Goal: Complete application form

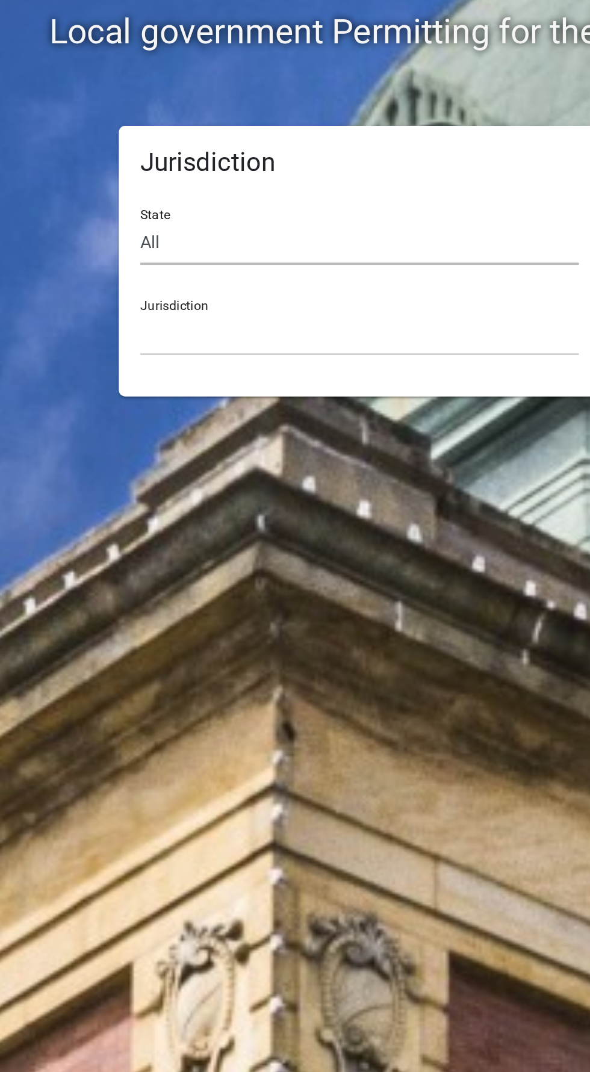
click at [358, 252] on select "All [US_STATE] [US_STATE] [US_STATE] [US_STATE] [US_STATE] [US_STATE] [US_STATE…" at bounding box center [295, 255] width 247 height 25
select select "[US_STATE]"
click at [172, 243] on select "All [US_STATE] [US_STATE] [US_STATE] [US_STATE] [US_STATE] [US_STATE] [US_STATE…" at bounding box center [295, 255] width 247 height 25
click at [375, 302] on select "City of [GEOGRAPHIC_DATA], [US_STATE] City of [GEOGRAPHIC_DATA], [US_STATE] Cit…" at bounding box center [295, 306] width 247 height 25
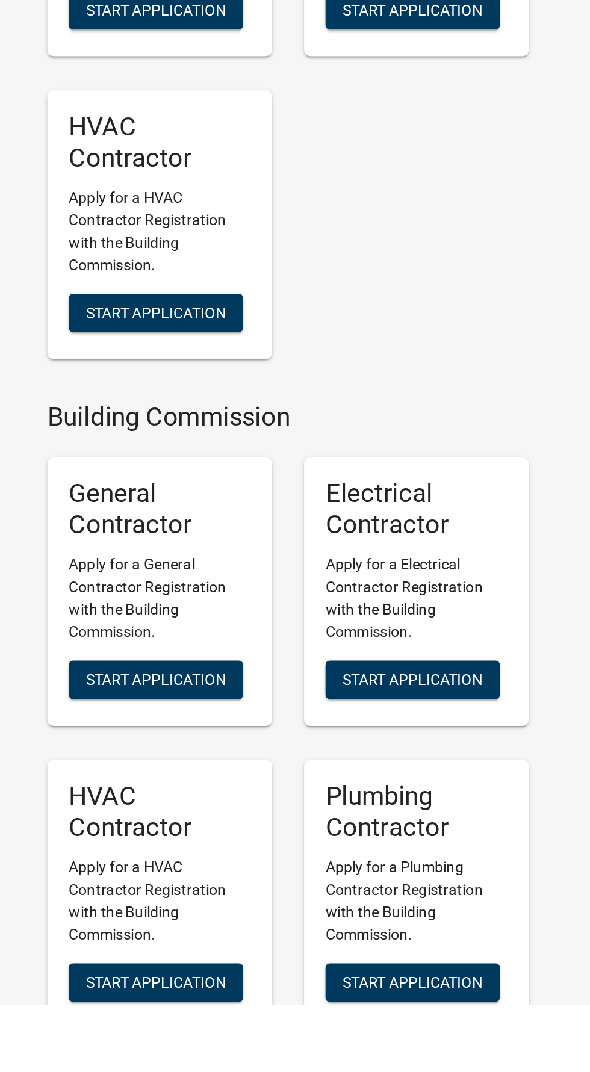
scroll to position [1160, 0]
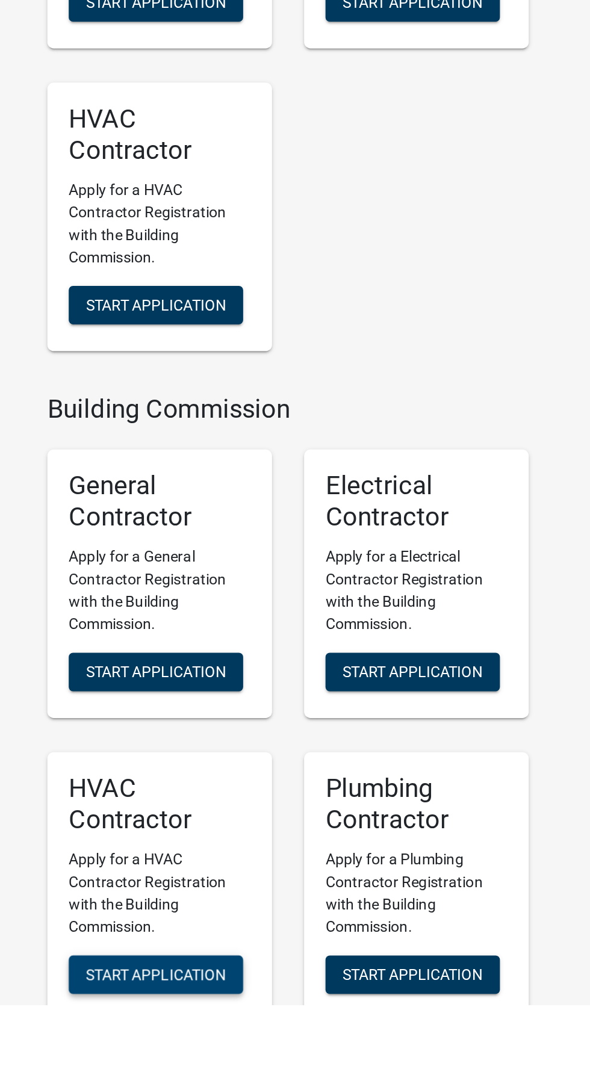
click at [165, 1050] on span "Start Application" at bounding box center [148, 1055] width 79 height 10
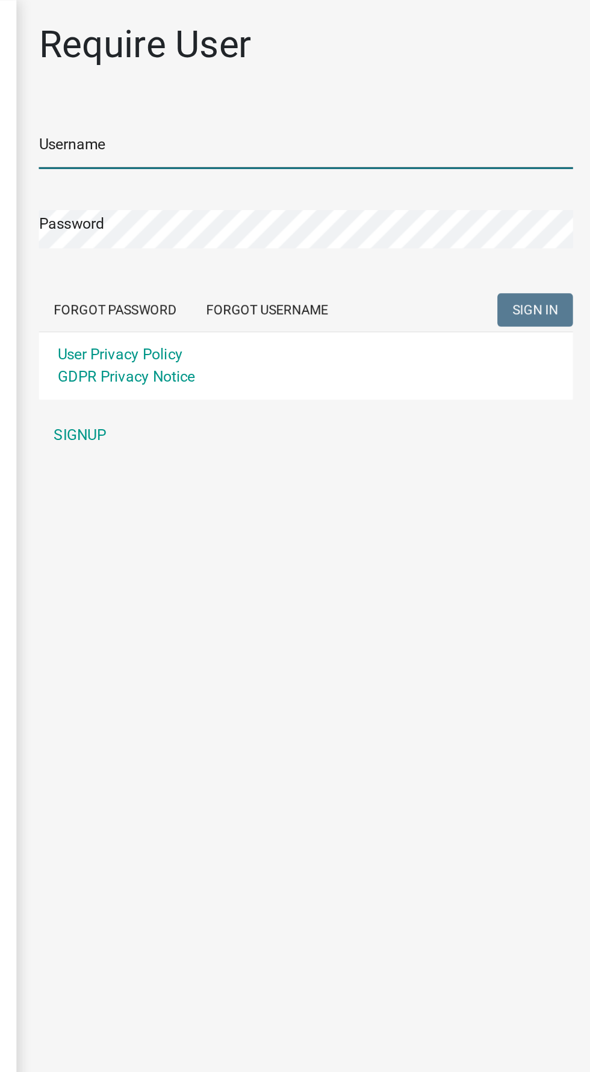
click at [468, 101] on input "Username" at bounding box center [403, 96] width 344 height 25
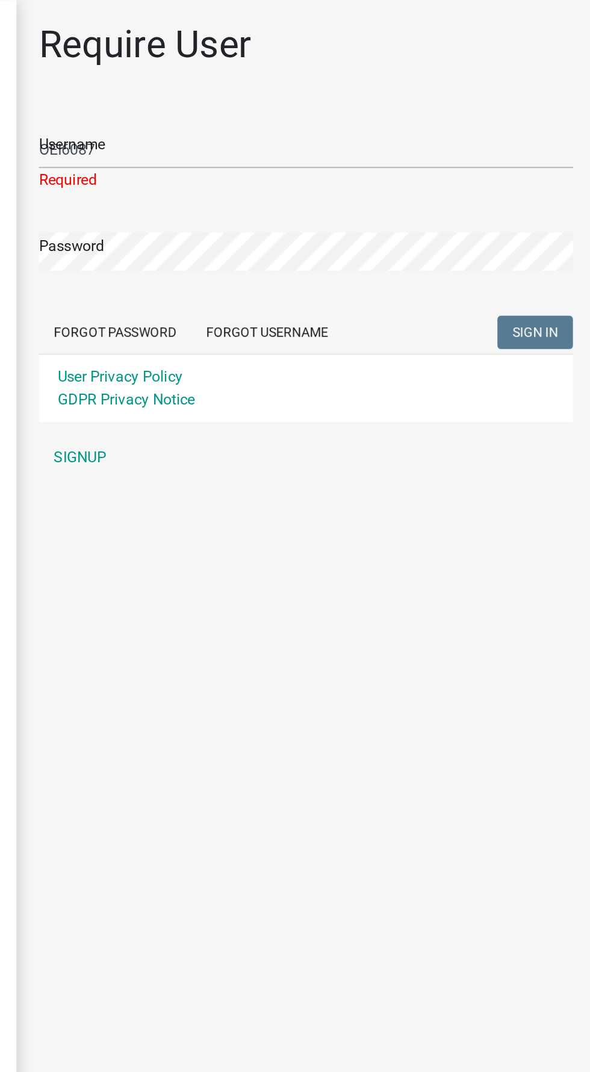
click at [527, 203] on button "SIGN IN" at bounding box center [551, 214] width 49 height 22
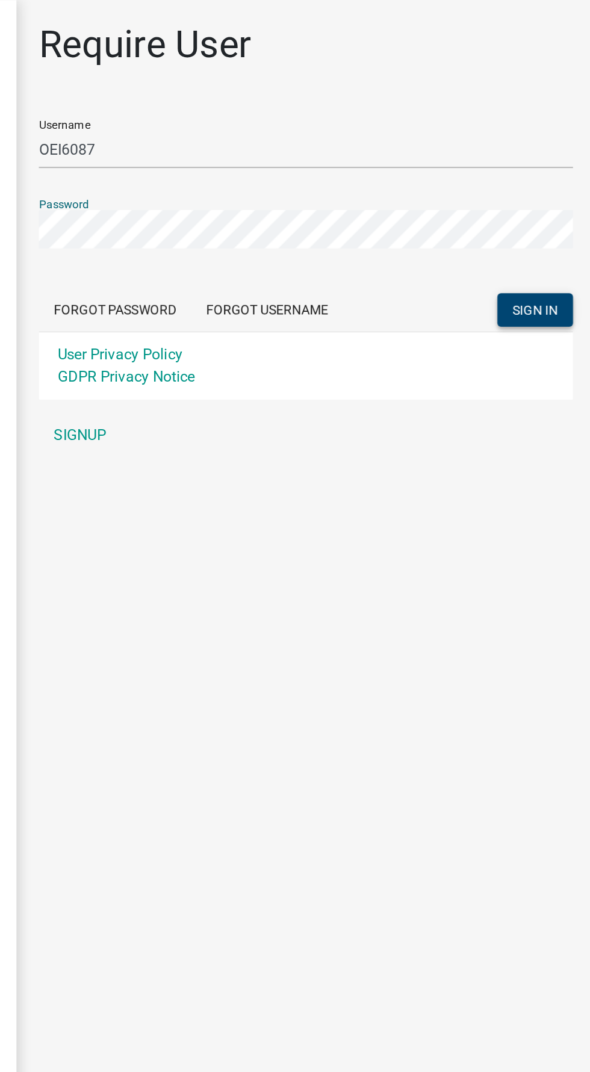
click at [563, 205] on button "SIGN IN" at bounding box center [551, 200] width 49 height 22
click at [560, 197] on span "SIGN IN" at bounding box center [550, 200] width 29 height 10
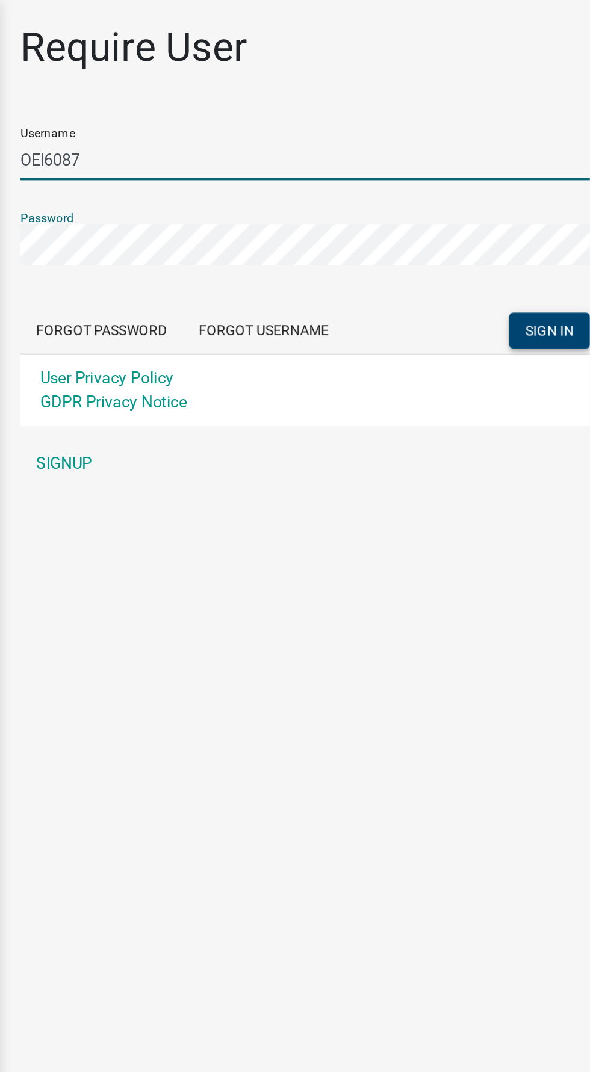
click at [413, 99] on input "OEI6087" at bounding box center [403, 96] width 344 height 25
type input "trendyviews"
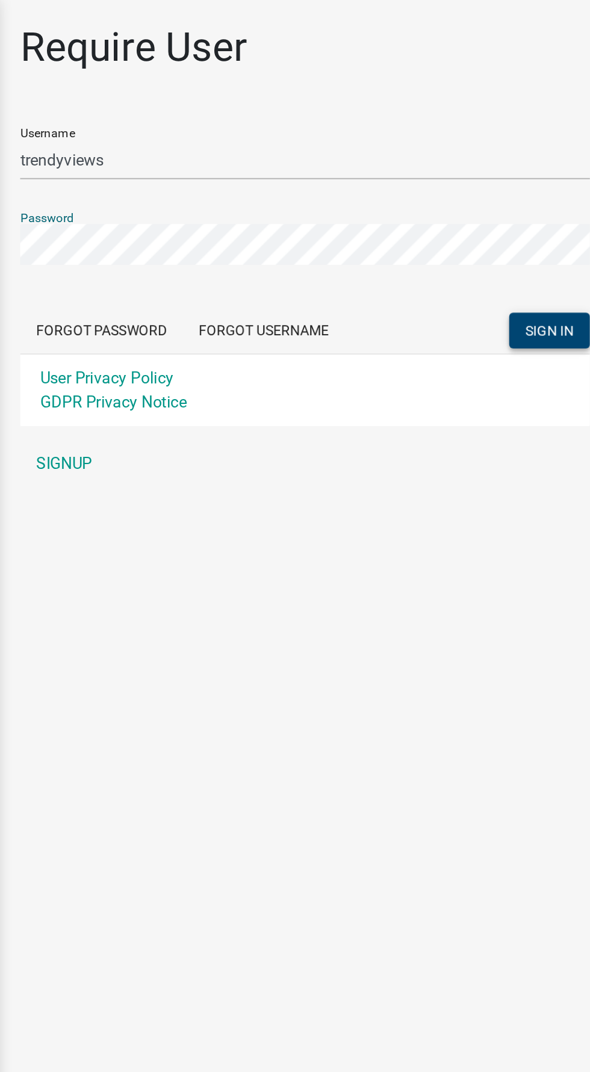
click at [554, 196] on span "SIGN IN" at bounding box center [550, 200] width 29 height 10
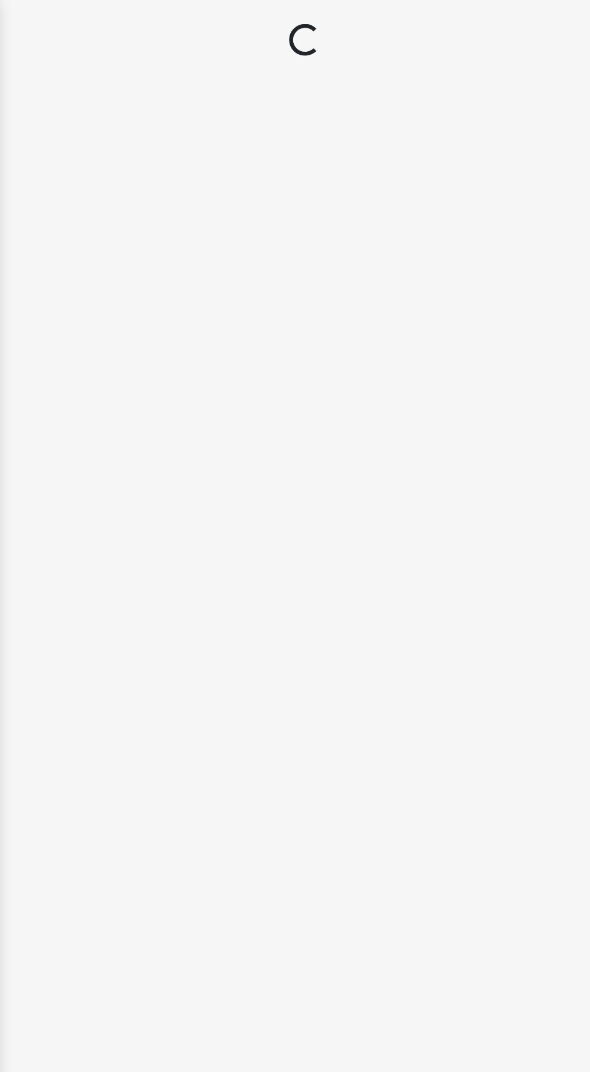
select select "IN"
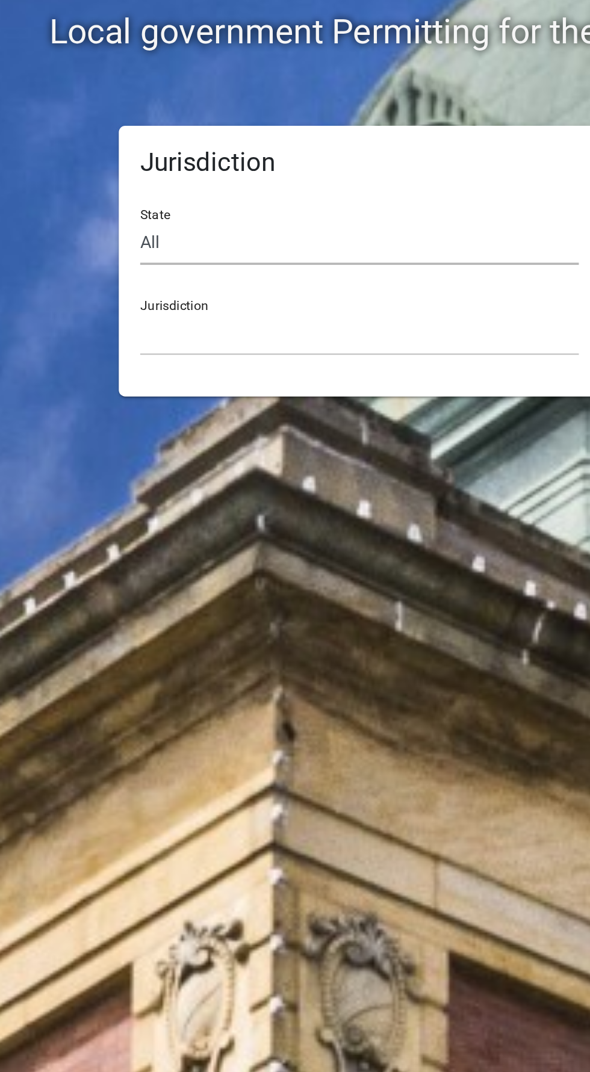
click at [332, 253] on select "All [US_STATE] [US_STATE] [US_STATE] [US_STATE] [US_STATE] [US_STATE] [US_STATE…" at bounding box center [295, 255] width 247 height 25
select select "[US_STATE]"
click at [172, 243] on select "All [US_STATE] [US_STATE] [US_STATE] [US_STATE] [US_STATE] [US_STATE] [US_STATE…" at bounding box center [295, 255] width 247 height 25
click at [372, 301] on select "City of [GEOGRAPHIC_DATA], [US_STATE] City of [GEOGRAPHIC_DATA], [US_STATE] Cit…" at bounding box center [295, 306] width 247 height 25
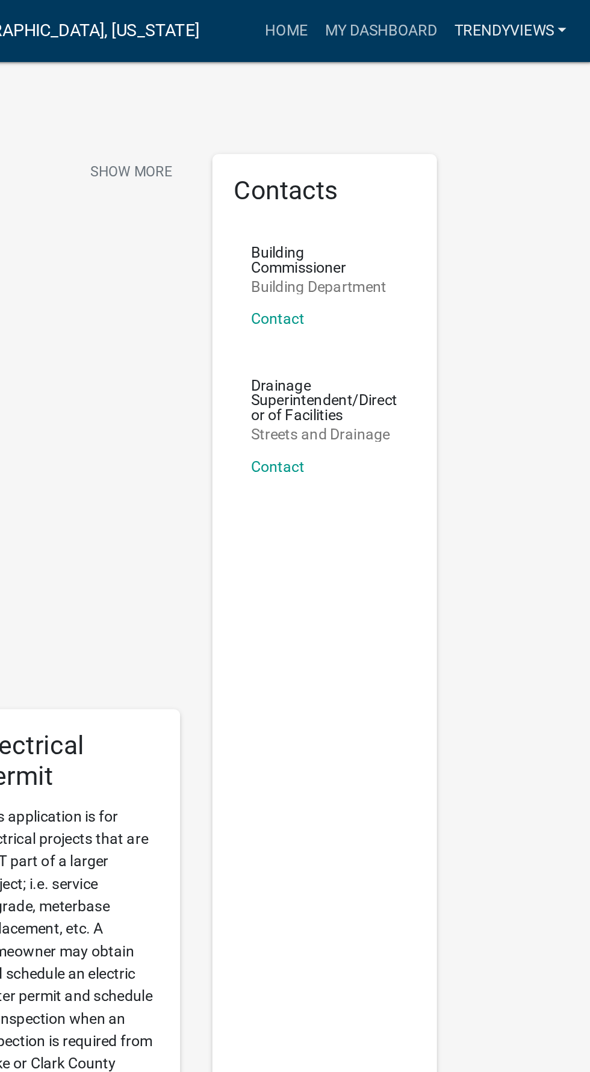
click at [569, 18] on link "trendyviews" at bounding box center [543, 17] width 73 height 23
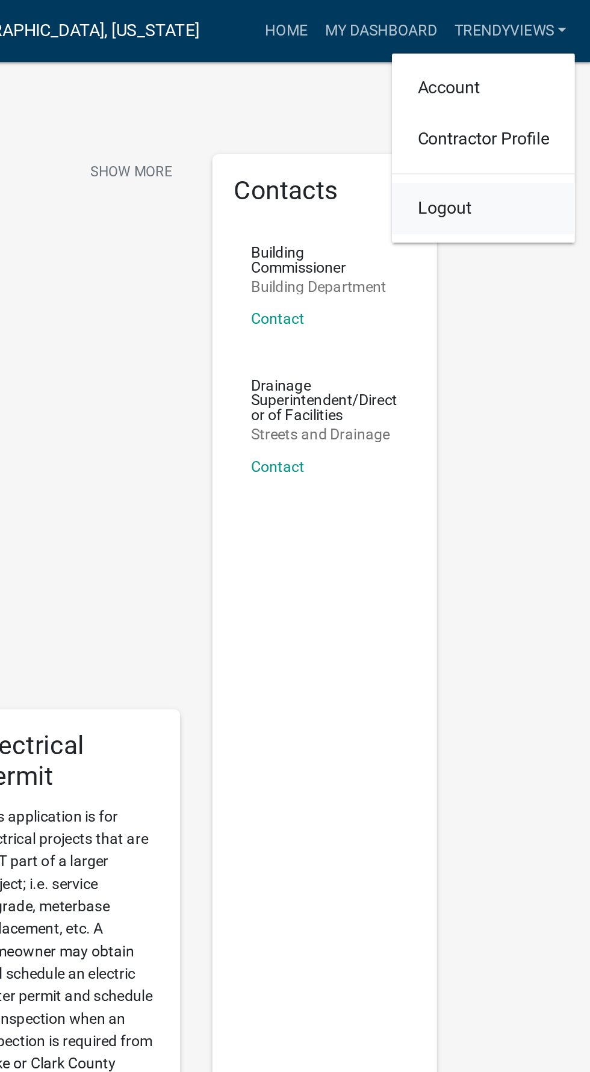
click at [517, 120] on link "Logout" at bounding box center [528, 117] width 103 height 29
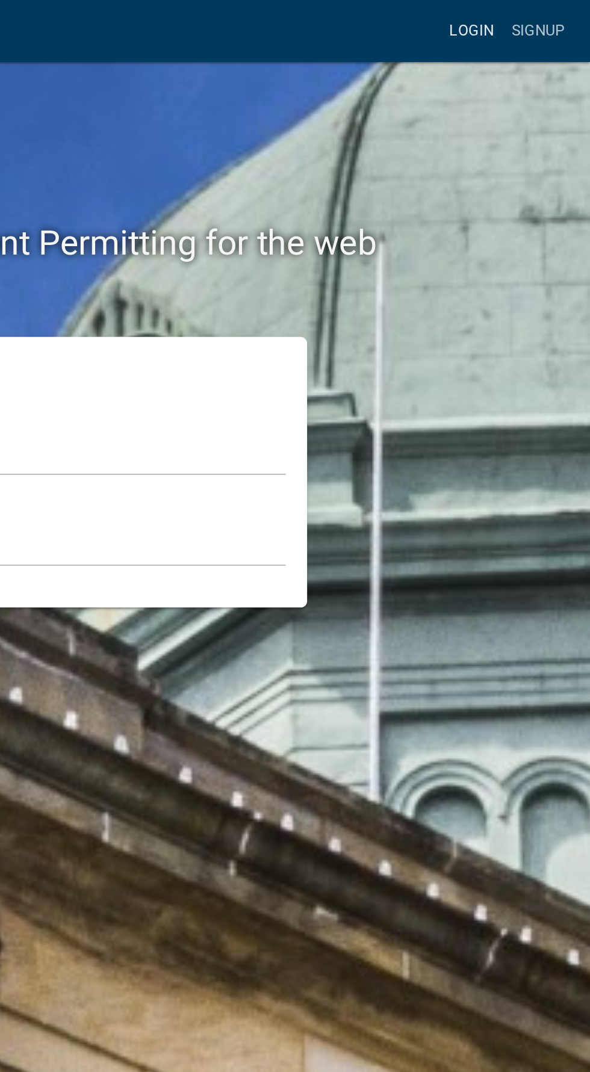
click at [527, 17] on link "Login" at bounding box center [523, 17] width 35 height 23
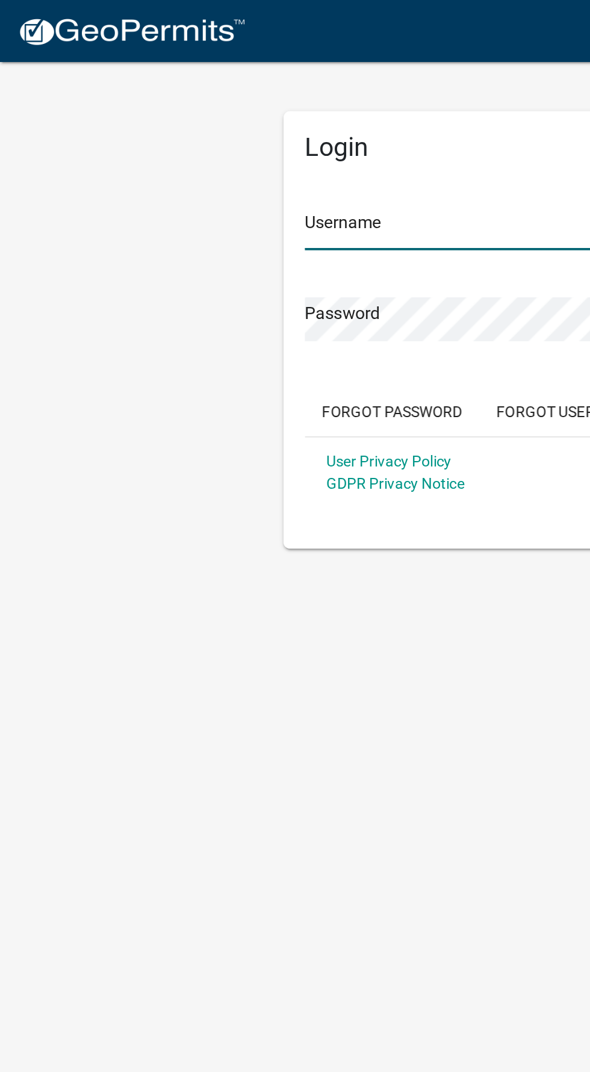
click at [205, 123] on input "Username" at bounding box center [295, 128] width 247 height 25
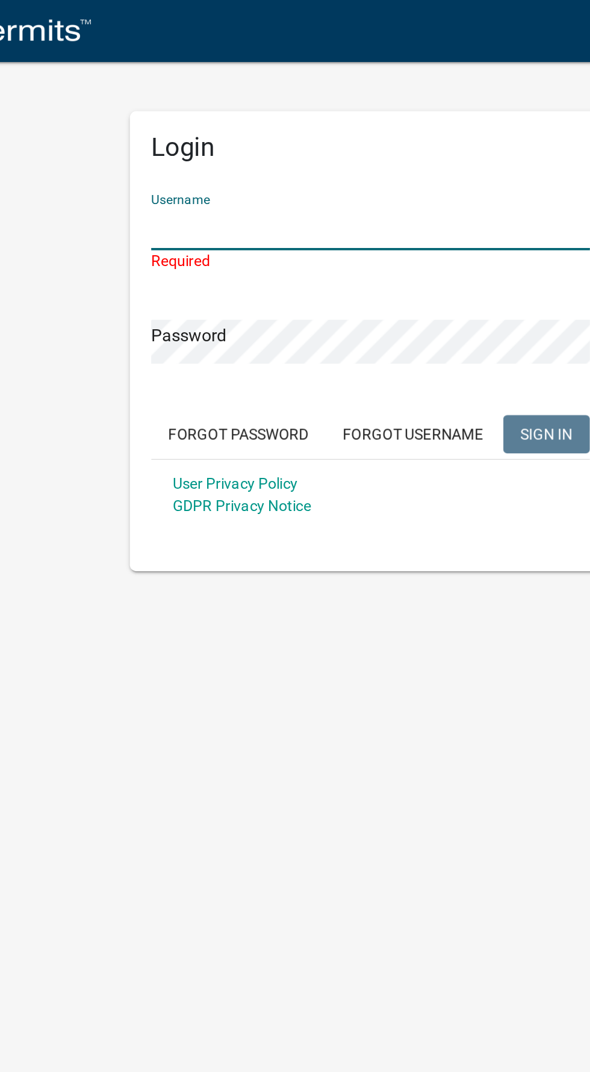
click at [334, 126] on input "Username" at bounding box center [295, 128] width 247 height 25
type input "OEI6087"
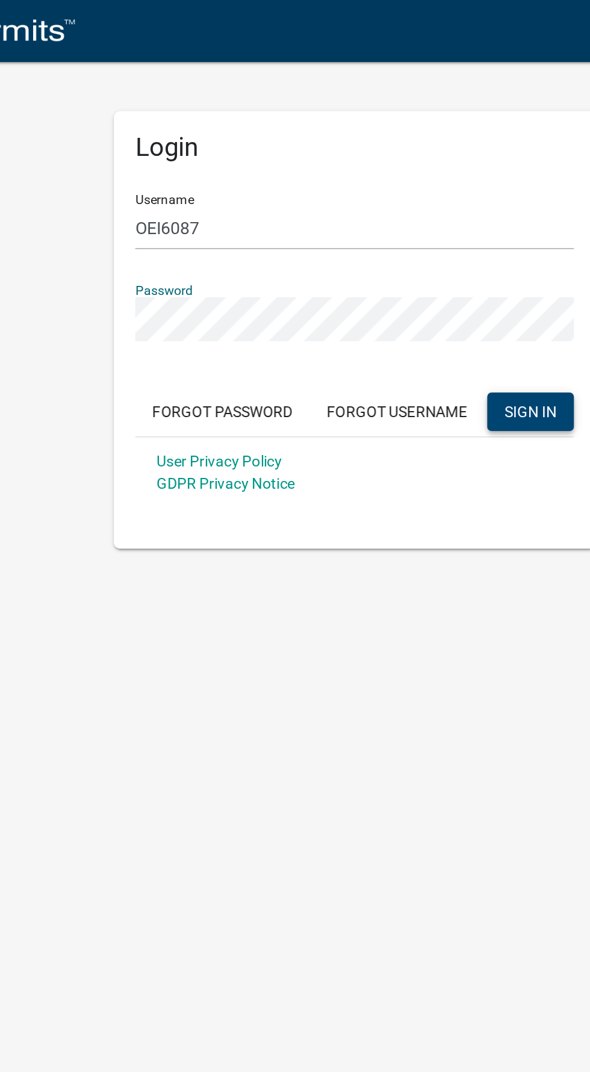
click at [398, 235] on span "SIGN IN" at bounding box center [393, 231] width 29 height 10
